Goal: Transaction & Acquisition: Purchase product/service

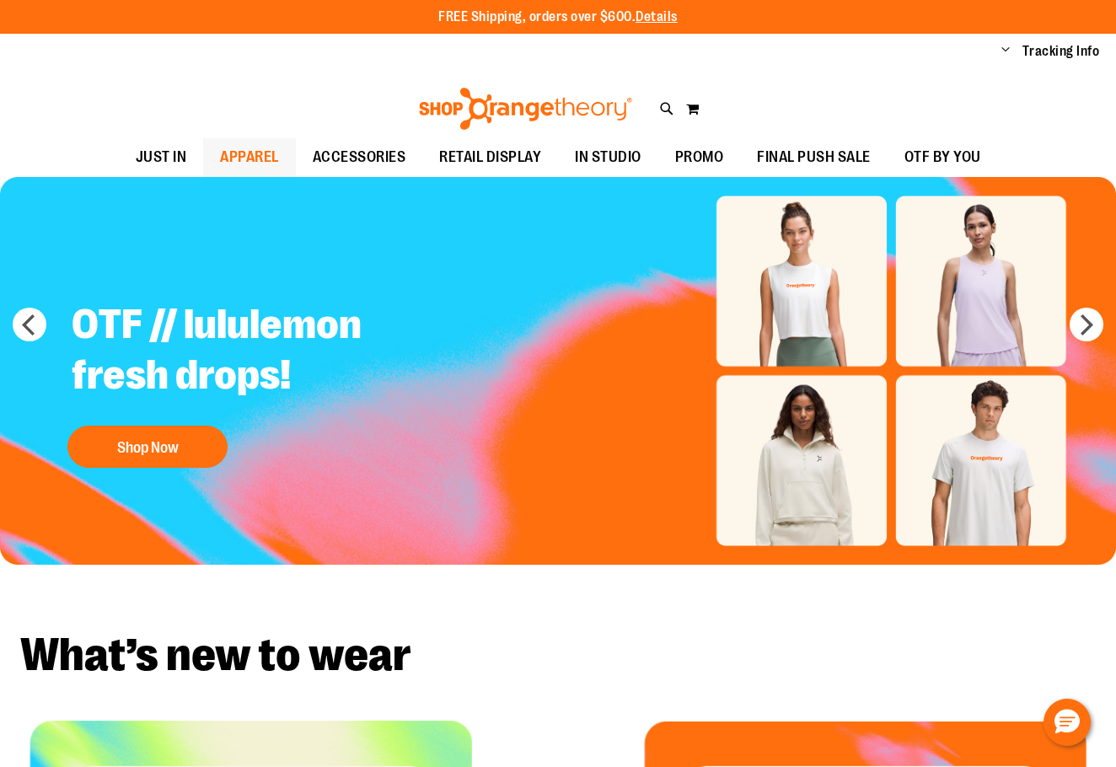
click at [242, 158] on span "APPAREL" at bounding box center [249, 157] width 59 height 38
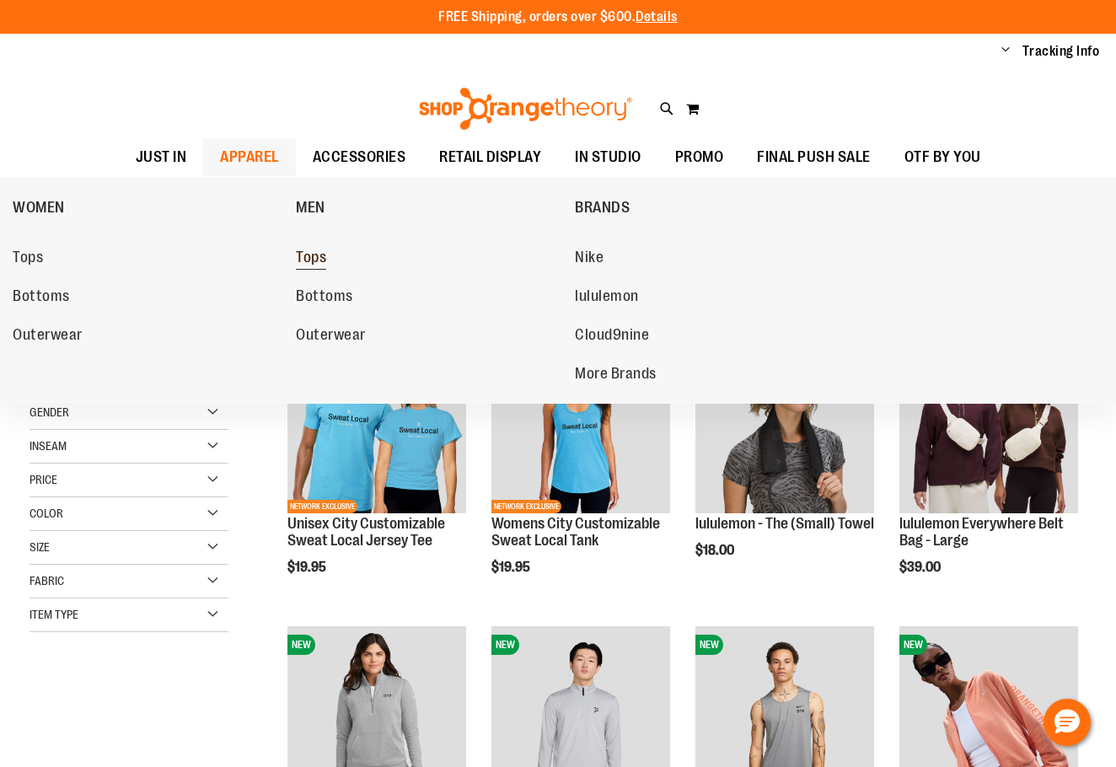
click at [315, 250] on span "Tops" at bounding box center [311, 259] width 30 height 21
